Goal: Check status: Check status

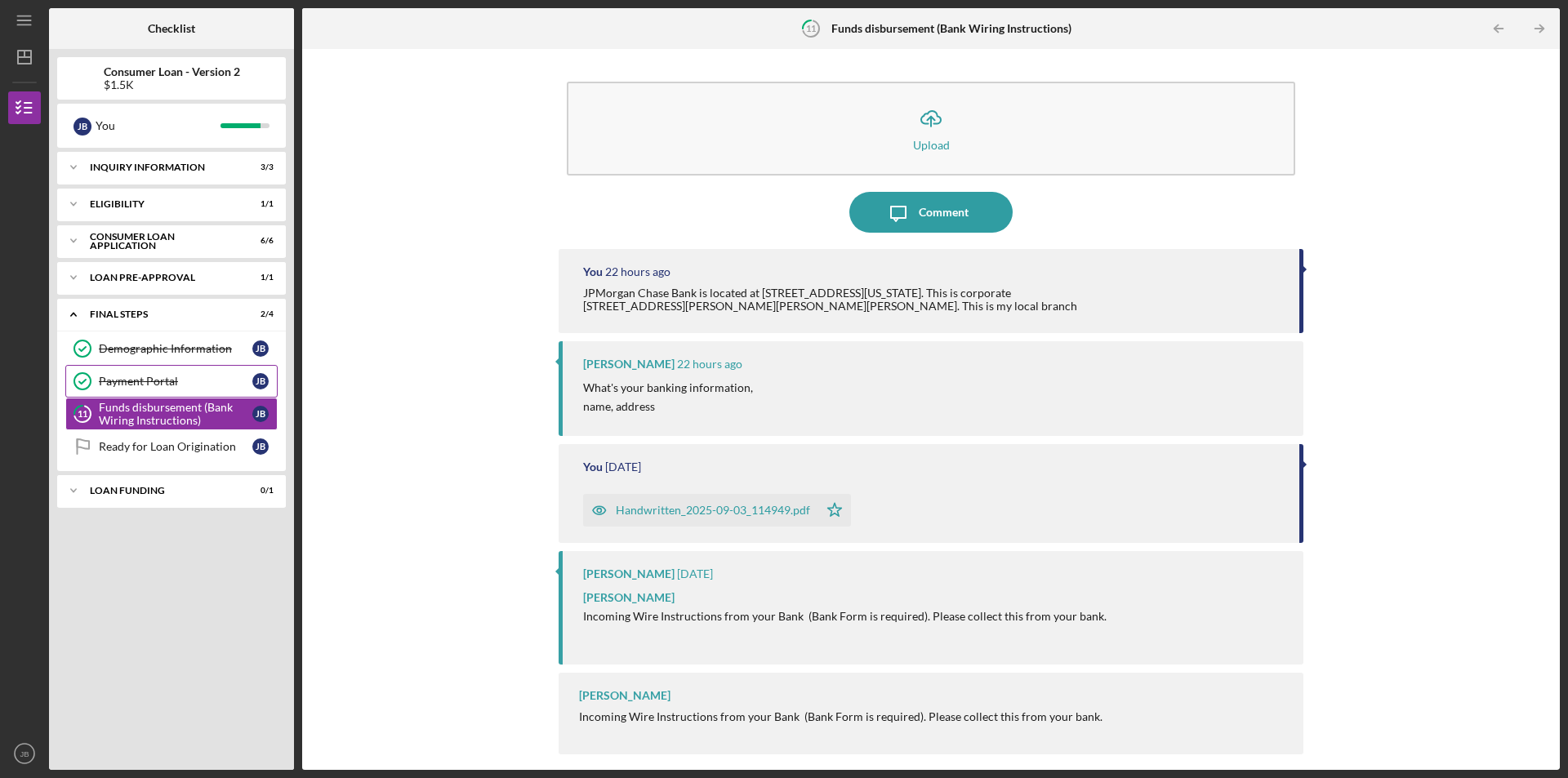
click at [123, 374] on link "Payment Portal Payment Portal [PERSON_NAME]" at bounding box center [171, 381] width 213 height 33
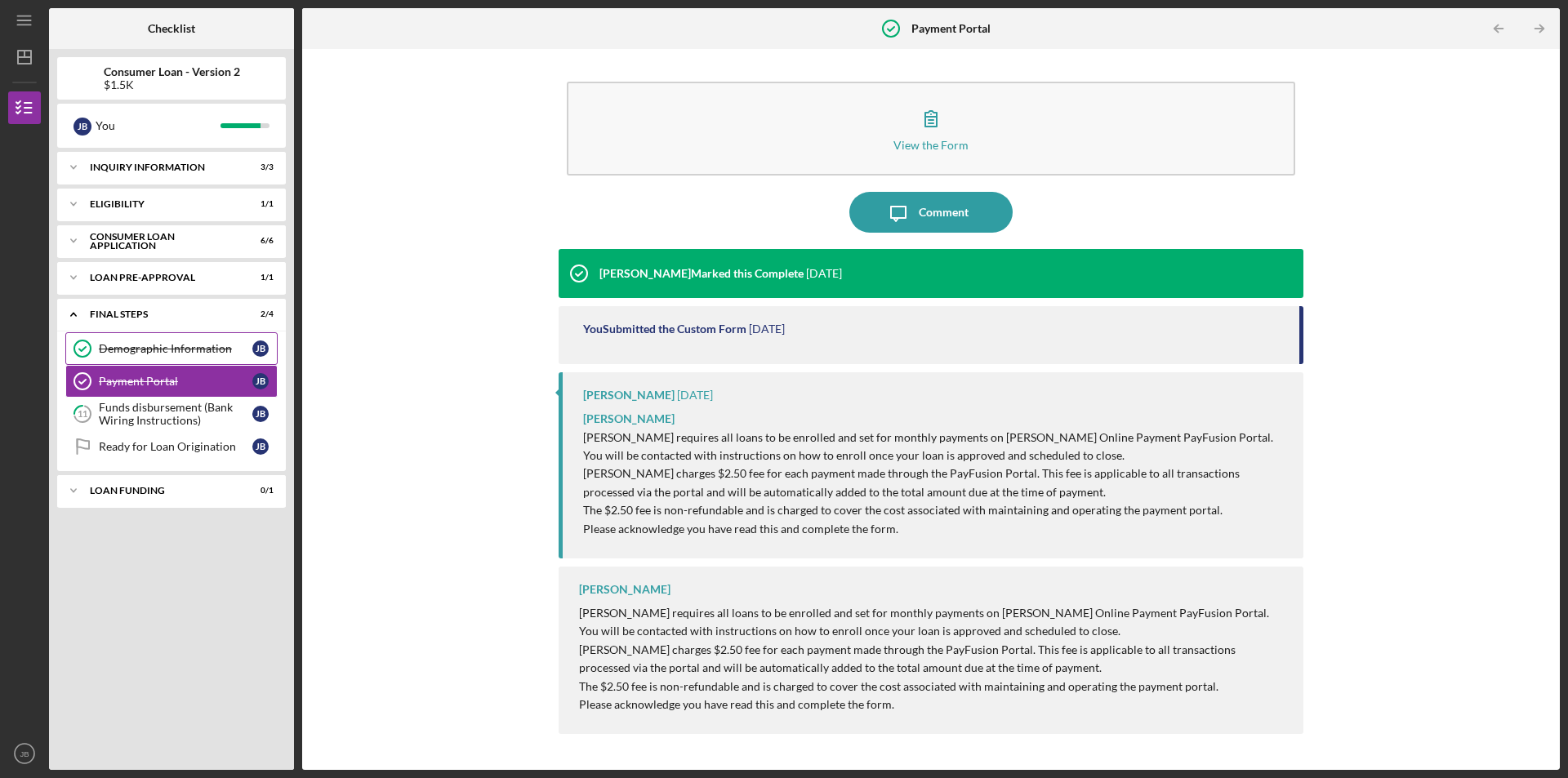
click at [152, 340] on link "Demographic Information Demographic Information [PERSON_NAME]" at bounding box center [171, 348] width 213 height 33
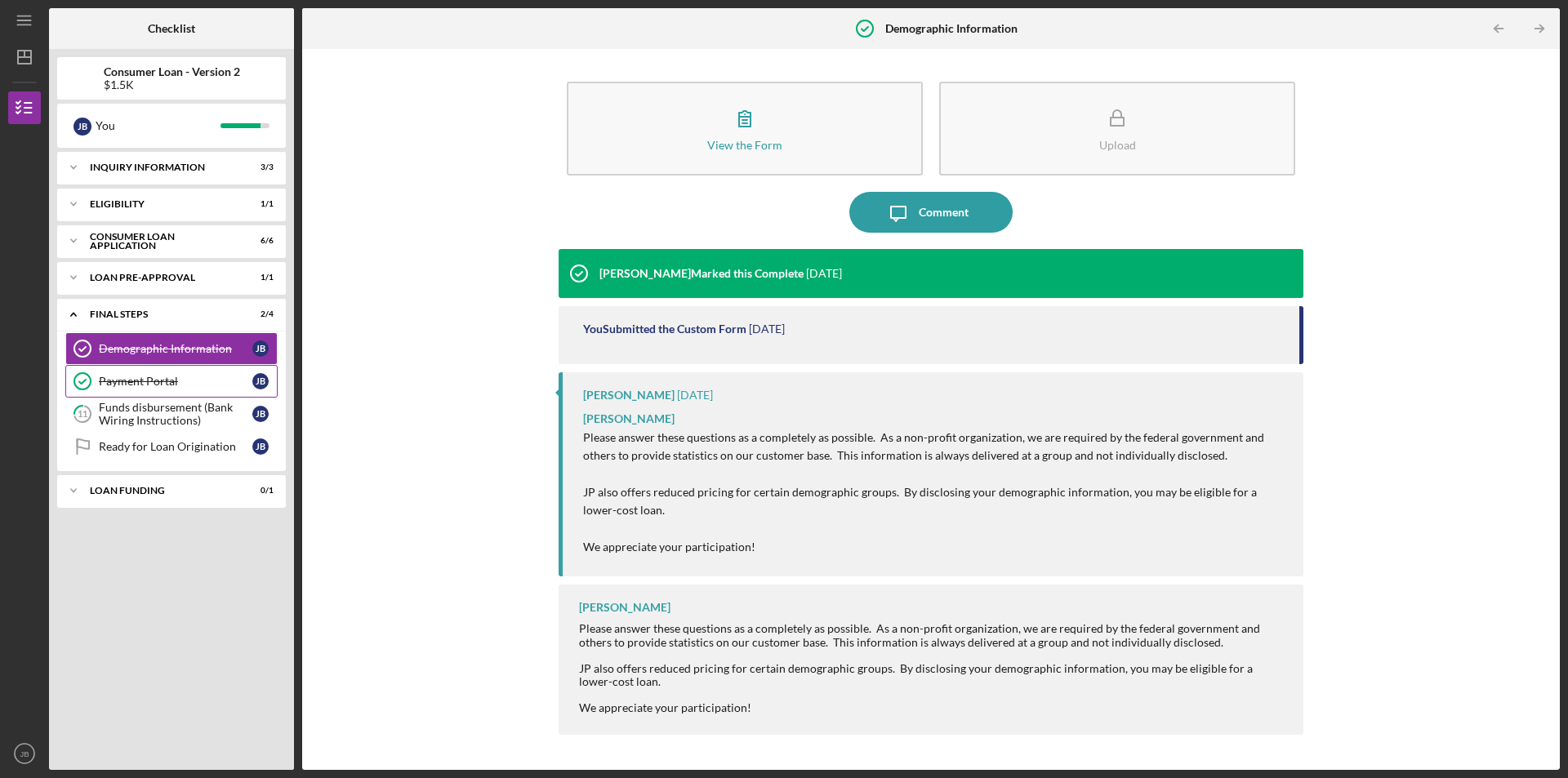
click at [137, 378] on div "Payment Portal" at bounding box center [176, 381] width 154 height 13
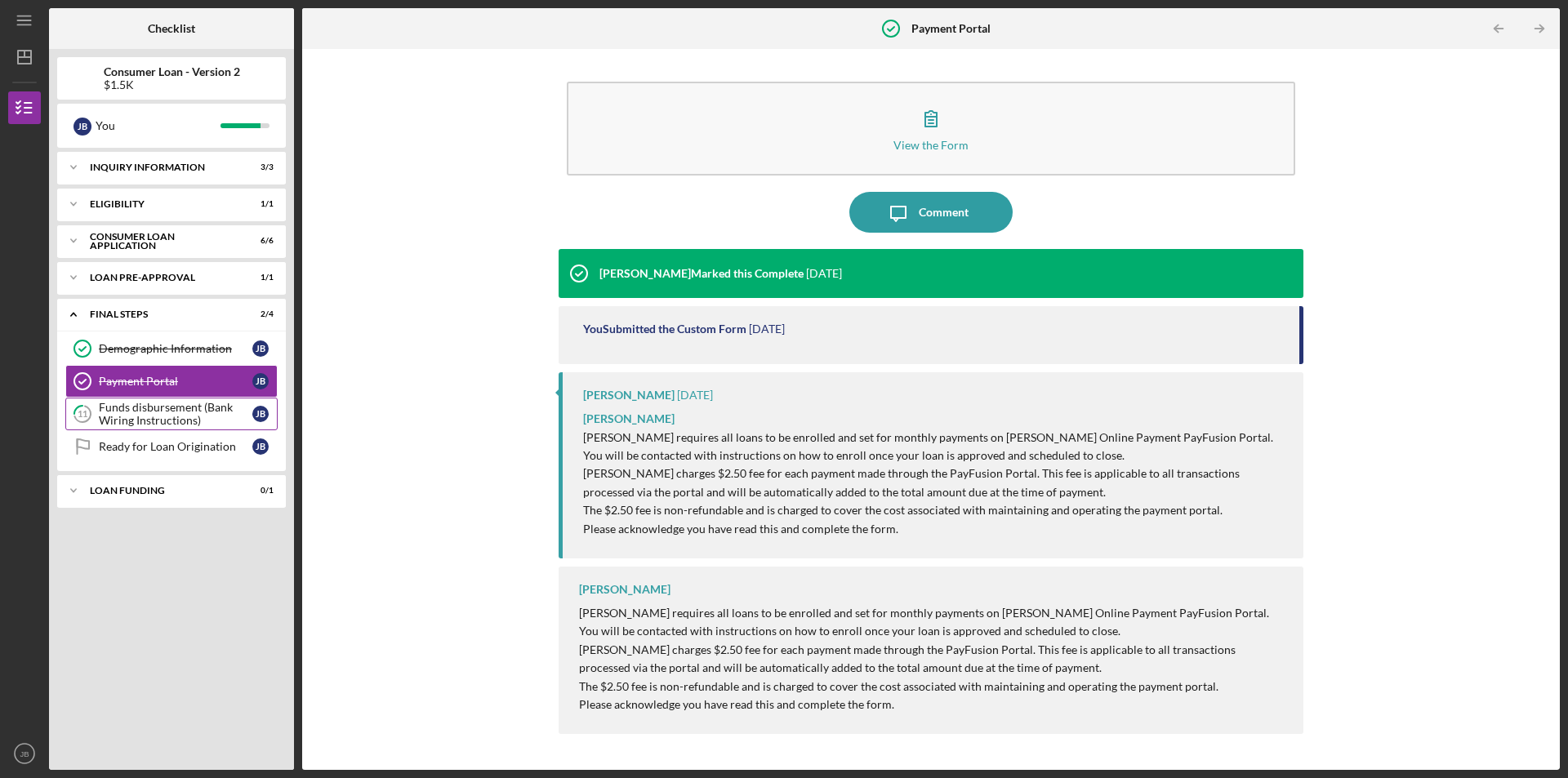
click at [154, 413] on div "Funds disbursement (Bank Wiring Instructions)" at bounding box center [176, 414] width 154 height 26
